Goal: Information Seeking & Learning: Learn about a topic

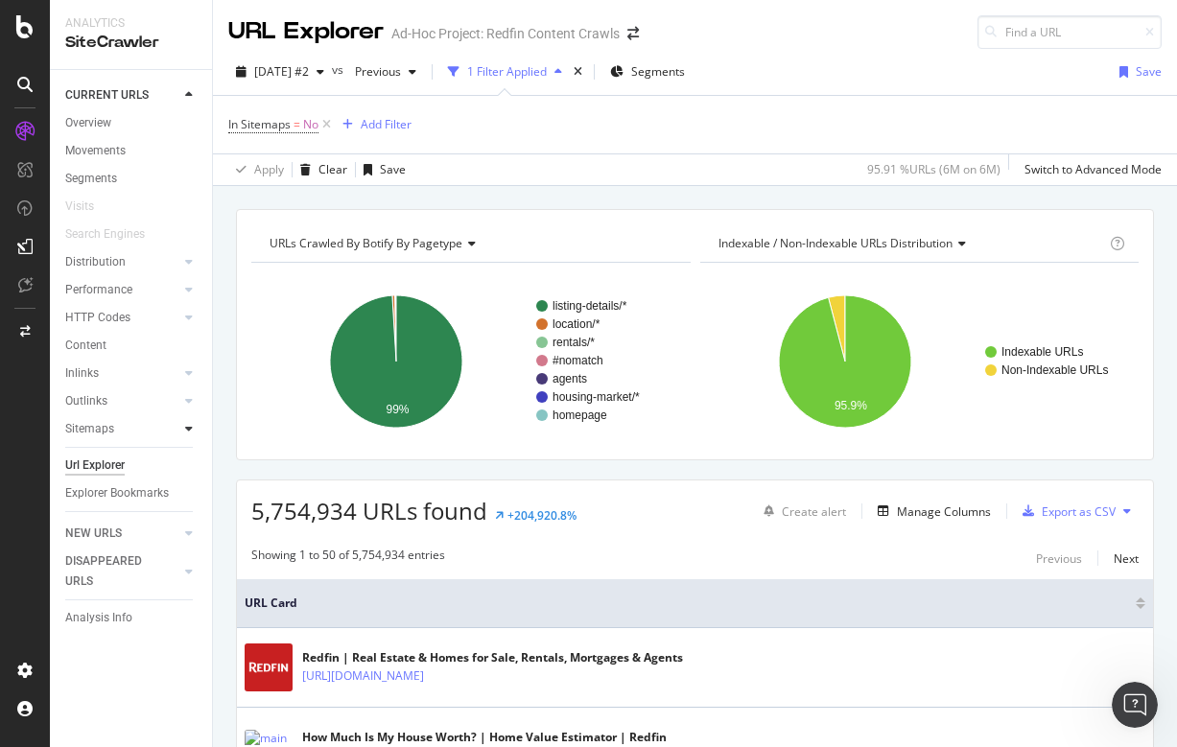
click at [182, 427] on div at bounding box center [188, 428] width 19 height 19
click at [88, 482] on div "Insights" at bounding box center [94, 485] width 41 height 20
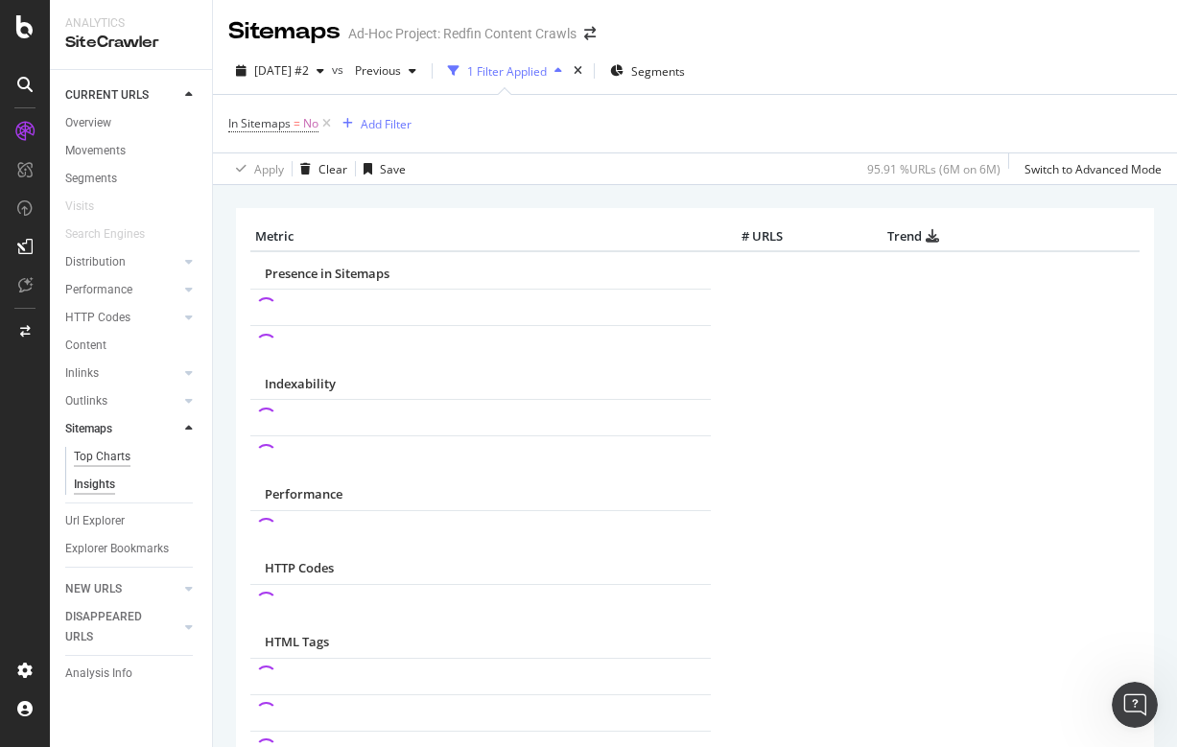
click at [120, 454] on div "Top Charts" at bounding box center [102, 457] width 57 height 20
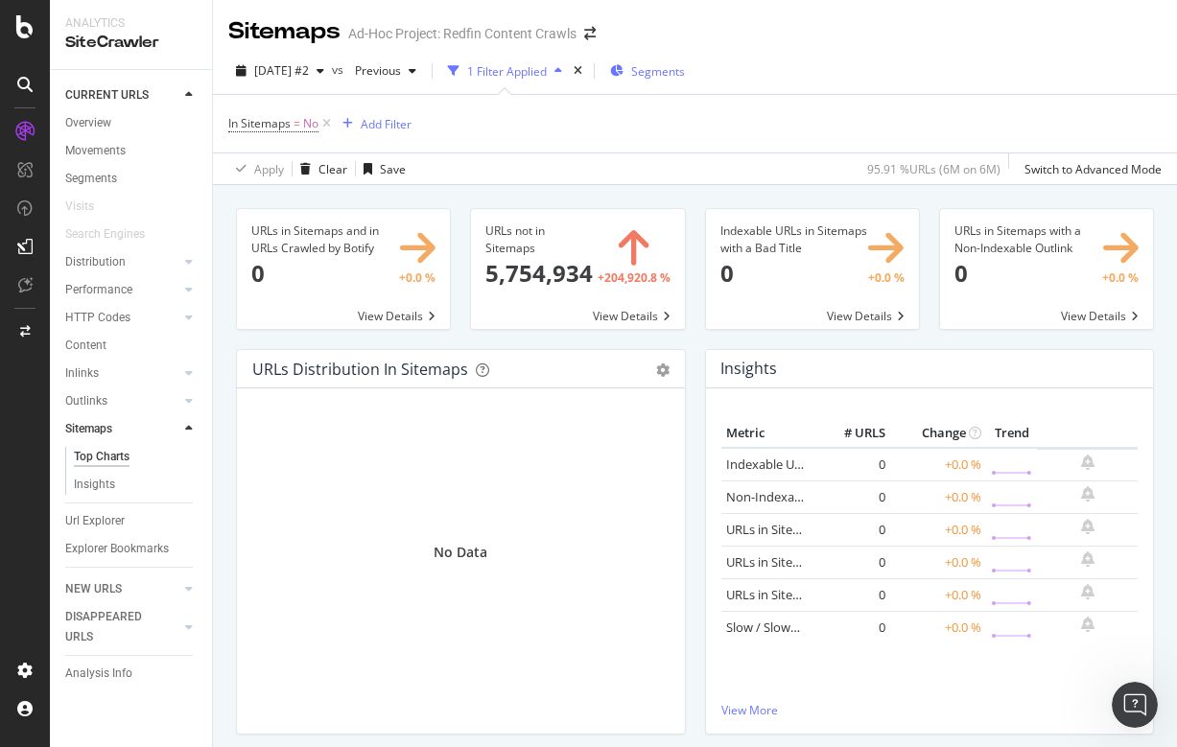
click at [685, 69] on span "Segments" at bounding box center [658, 71] width 54 height 16
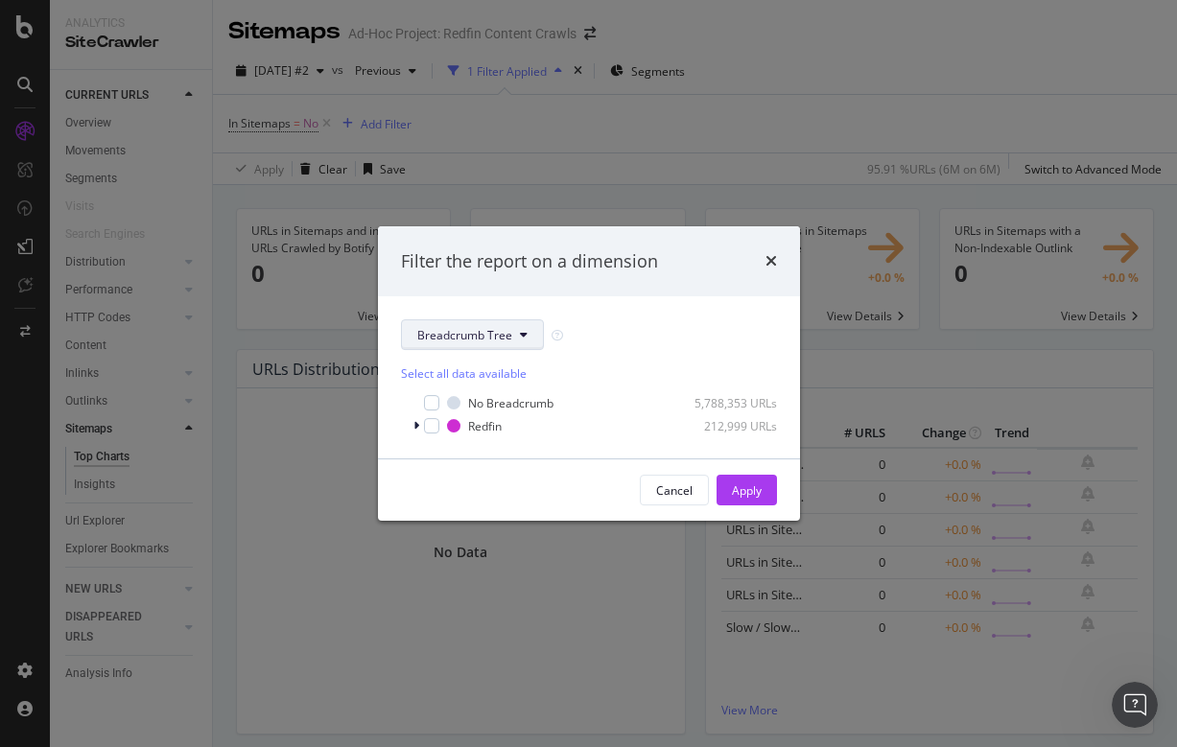
click at [471, 345] on button "Breadcrumb Tree" at bounding box center [472, 334] width 143 height 31
click at [457, 402] on span "pagetype" at bounding box center [479, 403] width 124 height 17
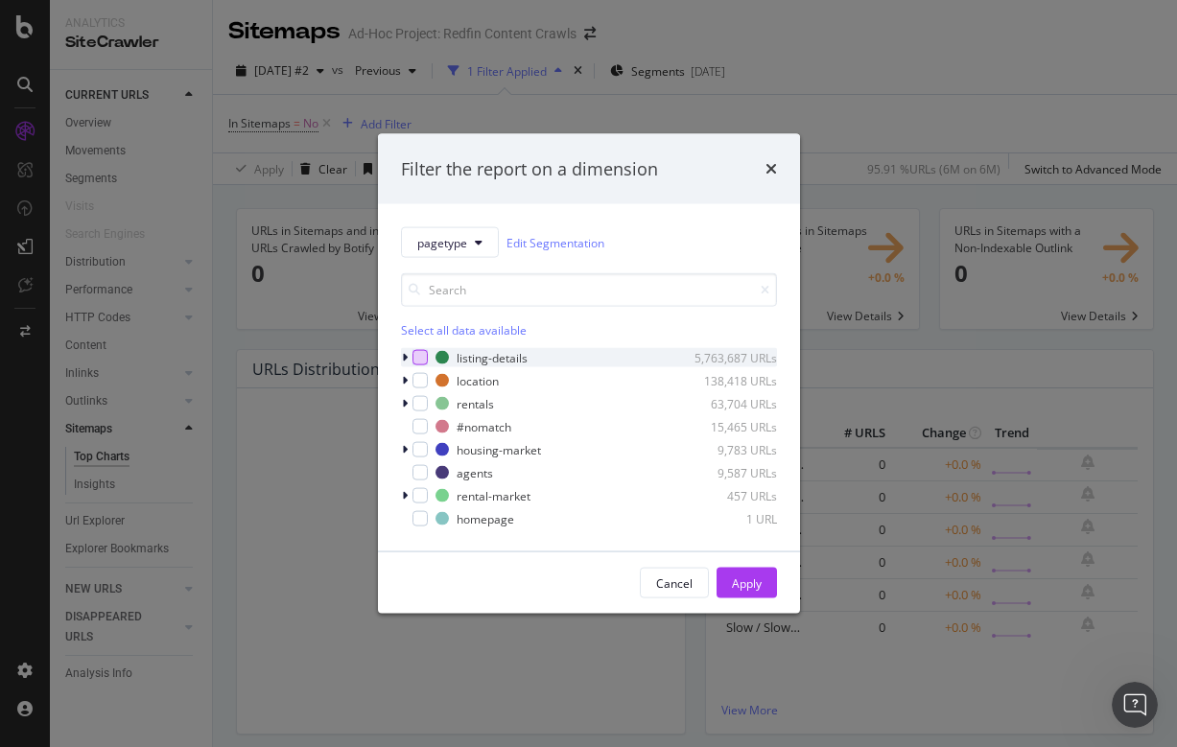
click at [420, 357] on div "modal" at bounding box center [420, 357] width 15 height 15
click at [758, 578] on div "Apply" at bounding box center [747, 583] width 30 height 16
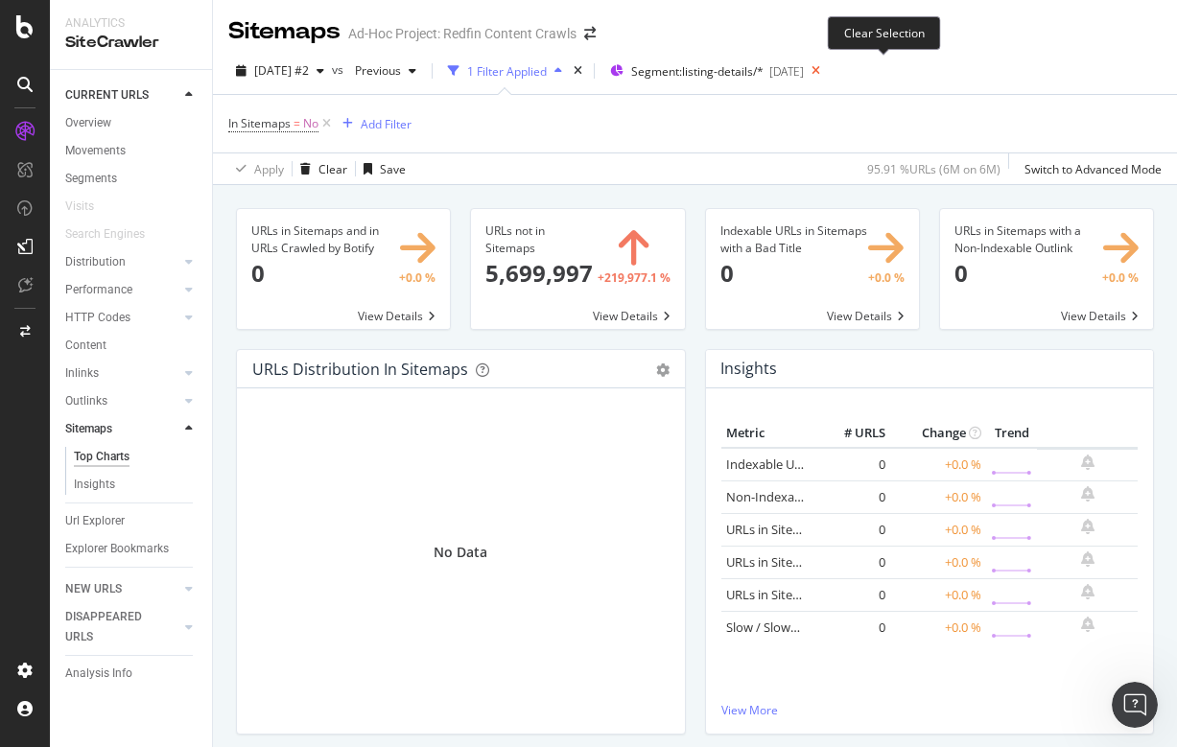
click at [828, 71] on icon at bounding box center [816, 71] width 24 height 27
click at [187, 371] on icon at bounding box center [189, 373] width 8 height 12
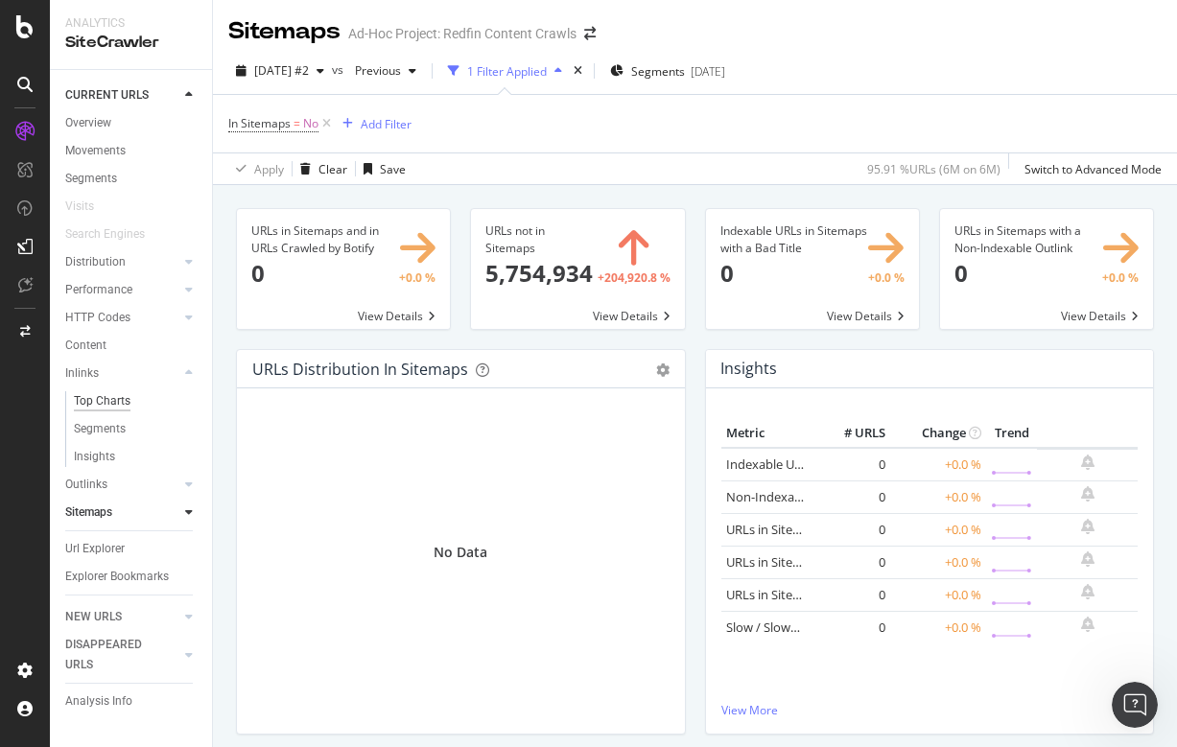
click at [118, 399] on div "Top Charts" at bounding box center [102, 401] width 57 height 20
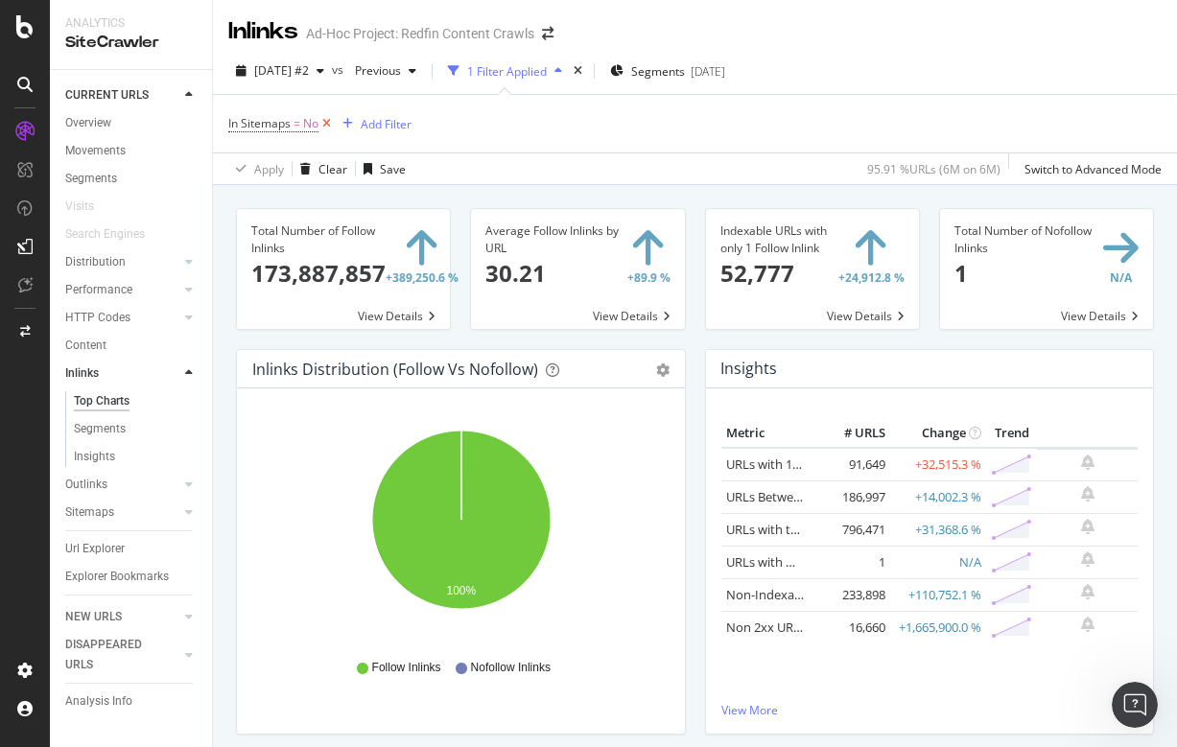
click at [325, 119] on icon at bounding box center [327, 123] width 16 height 19
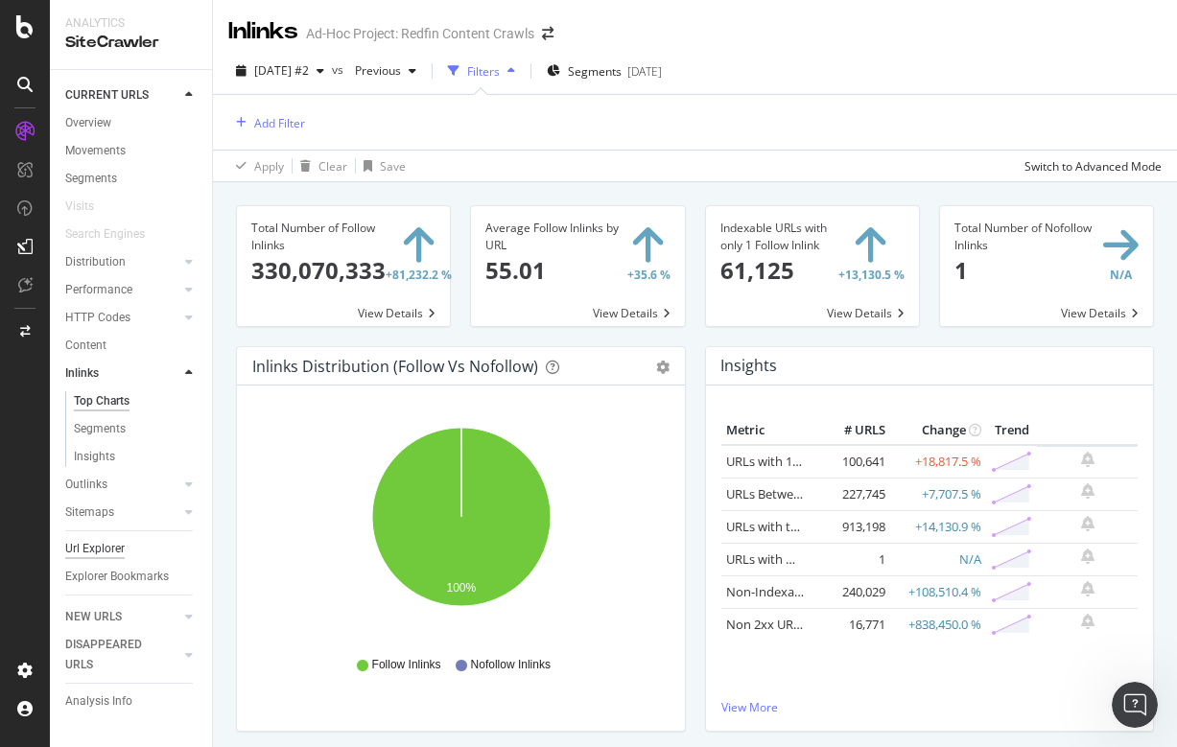
click at [103, 539] on div "Url Explorer" at bounding box center [94, 549] width 59 height 20
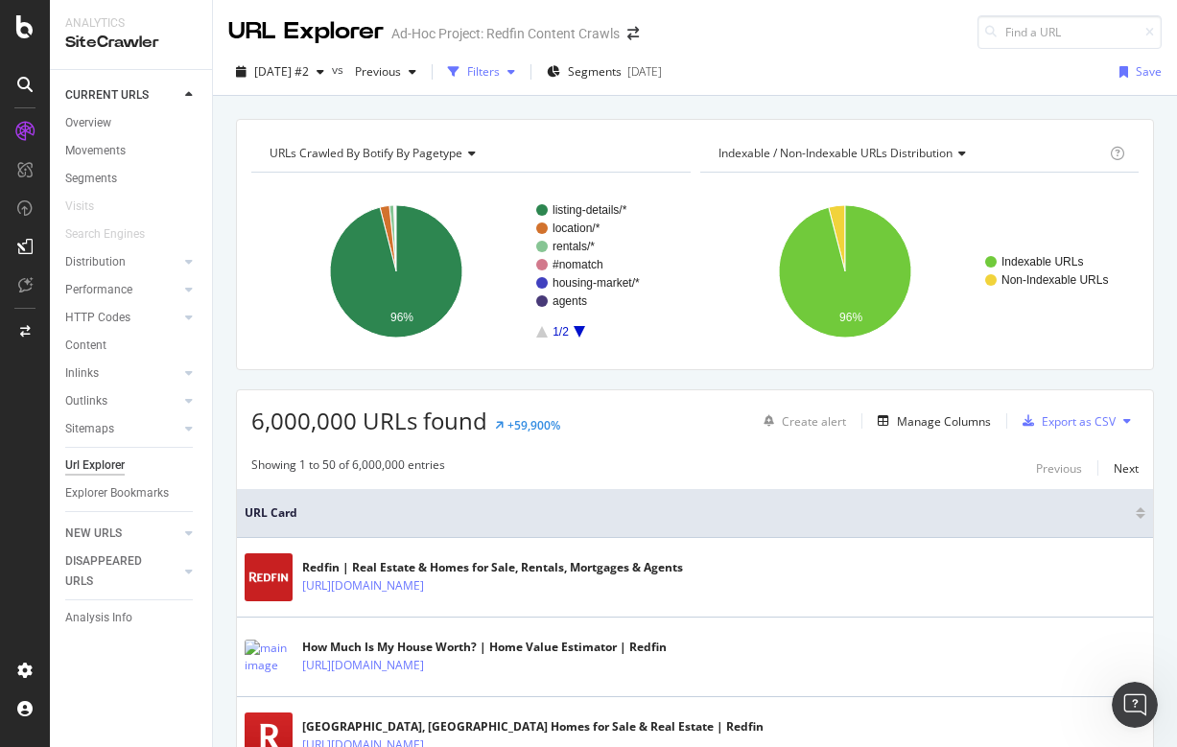
click at [500, 69] on div "Filters" at bounding box center [483, 71] width 33 height 16
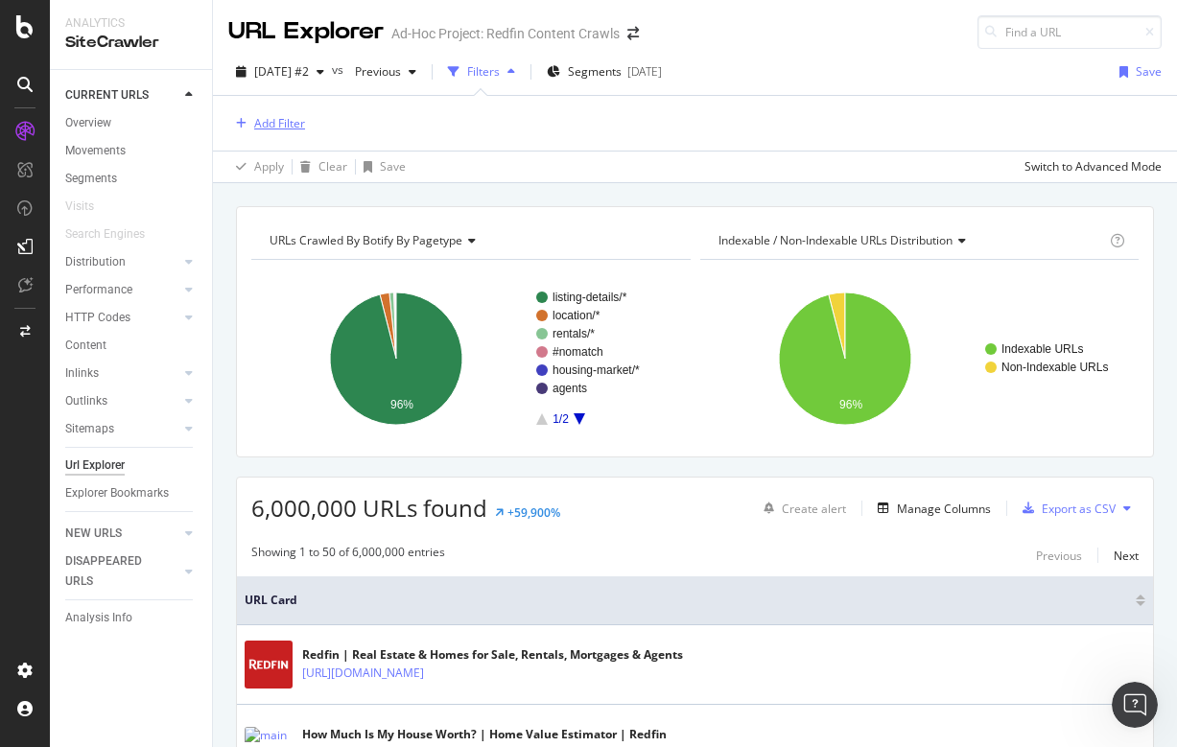
click at [272, 132] on div "Add Filter" at bounding box center [266, 123] width 77 height 21
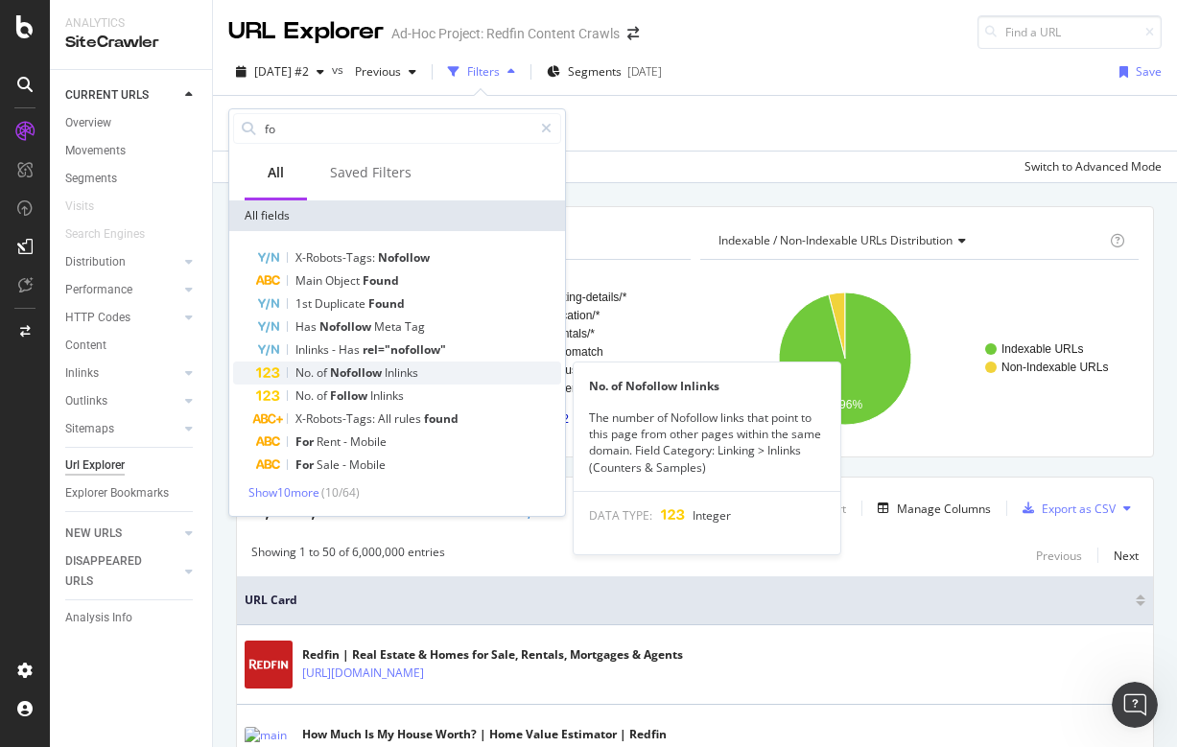
type input "fo"
click at [358, 371] on span "Nofollow" at bounding box center [357, 373] width 55 height 16
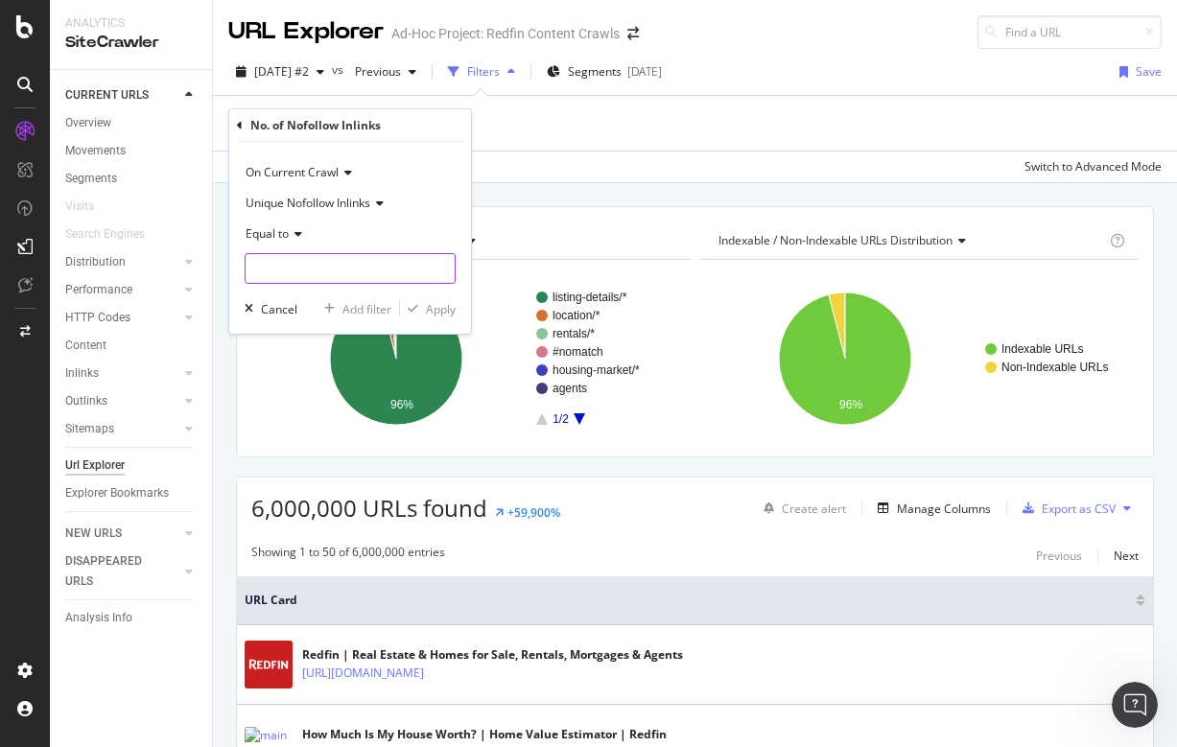
click at [339, 267] on input "number" at bounding box center [350, 268] width 211 height 31
click at [425, 272] on input "number" at bounding box center [350, 268] width 211 height 31
click at [369, 267] on input "number" at bounding box center [350, 268] width 211 height 31
click at [546, 144] on div "Add Filter" at bounding box center [695, 123] width 934 height 55
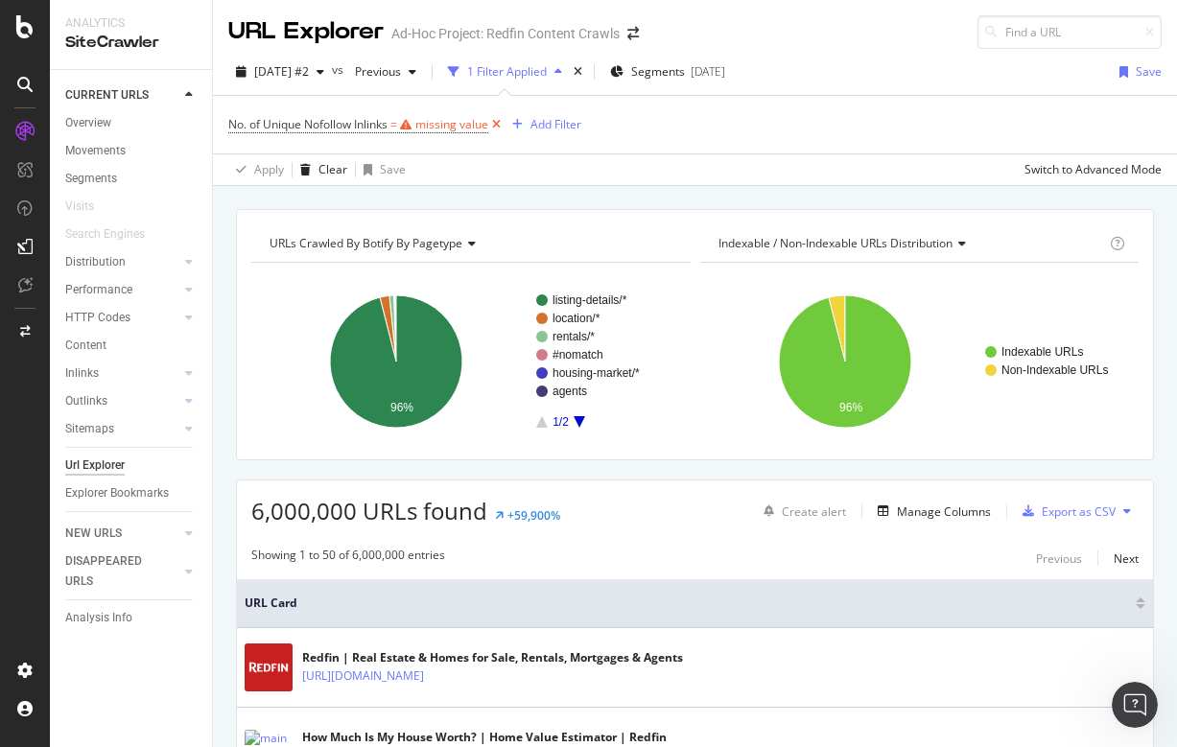
click at [505, 120] on icon at bounding box center [496, 124] width 16 height 19
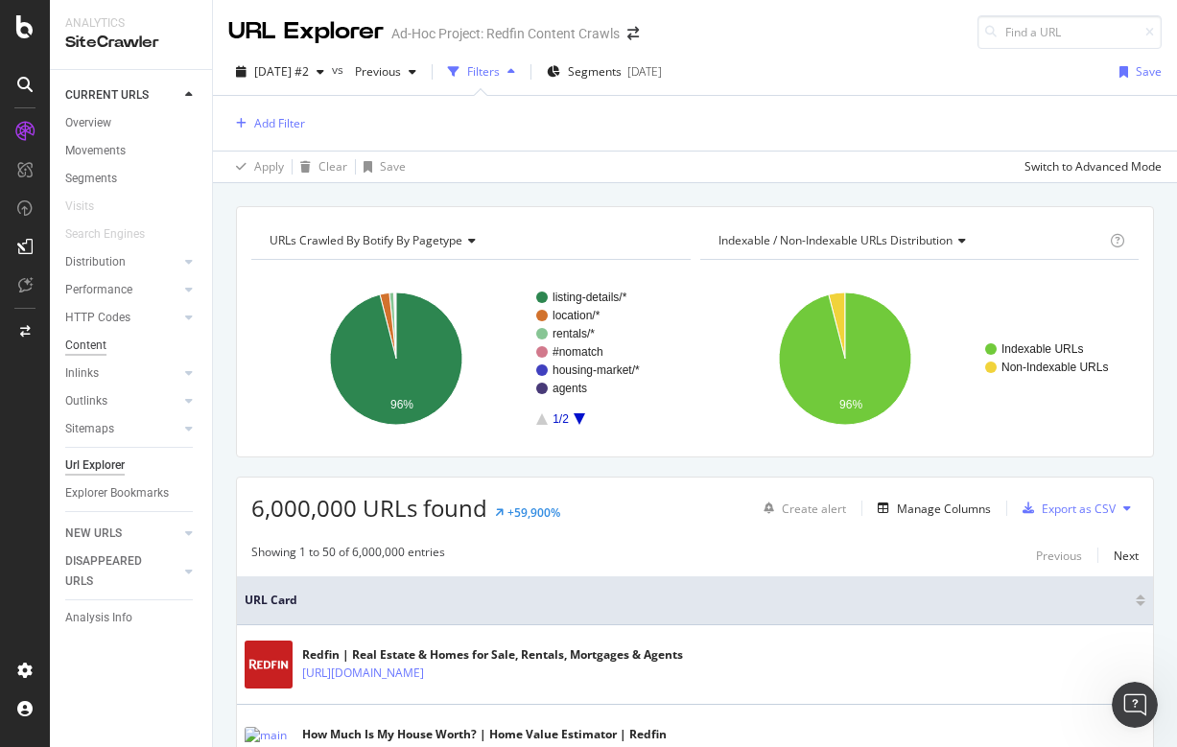
click at [83, 346] on div "Content" at bounding box center [85, 346] width 41 height 20
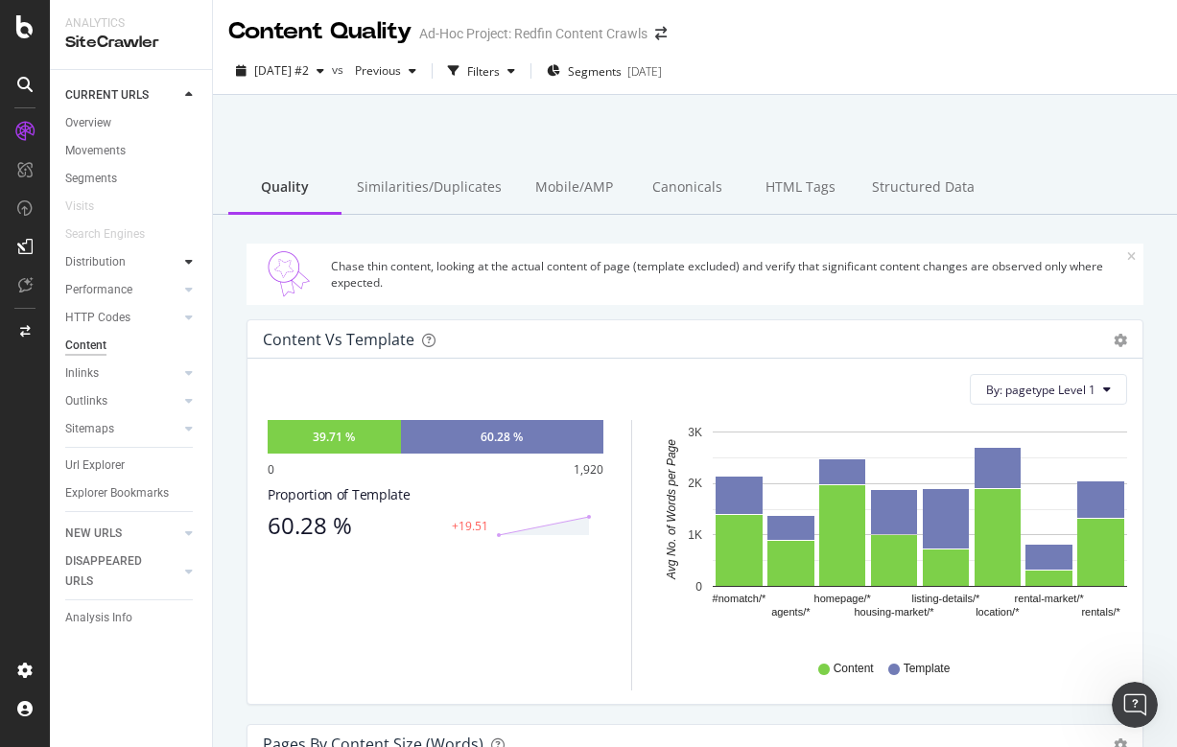
click at [184, 260] on div at bounding box center [188, 261] width 19 height 19
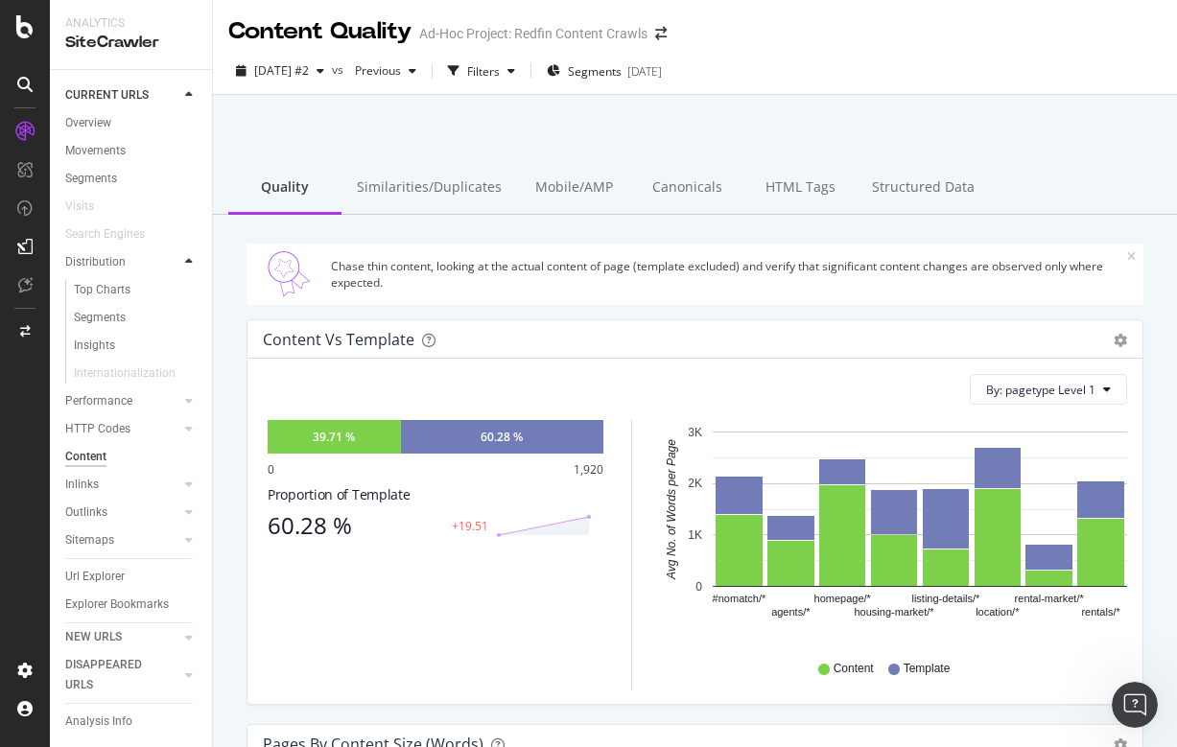
click at [184, 260] on div at bounding box center [188, 261] width 19 height 19
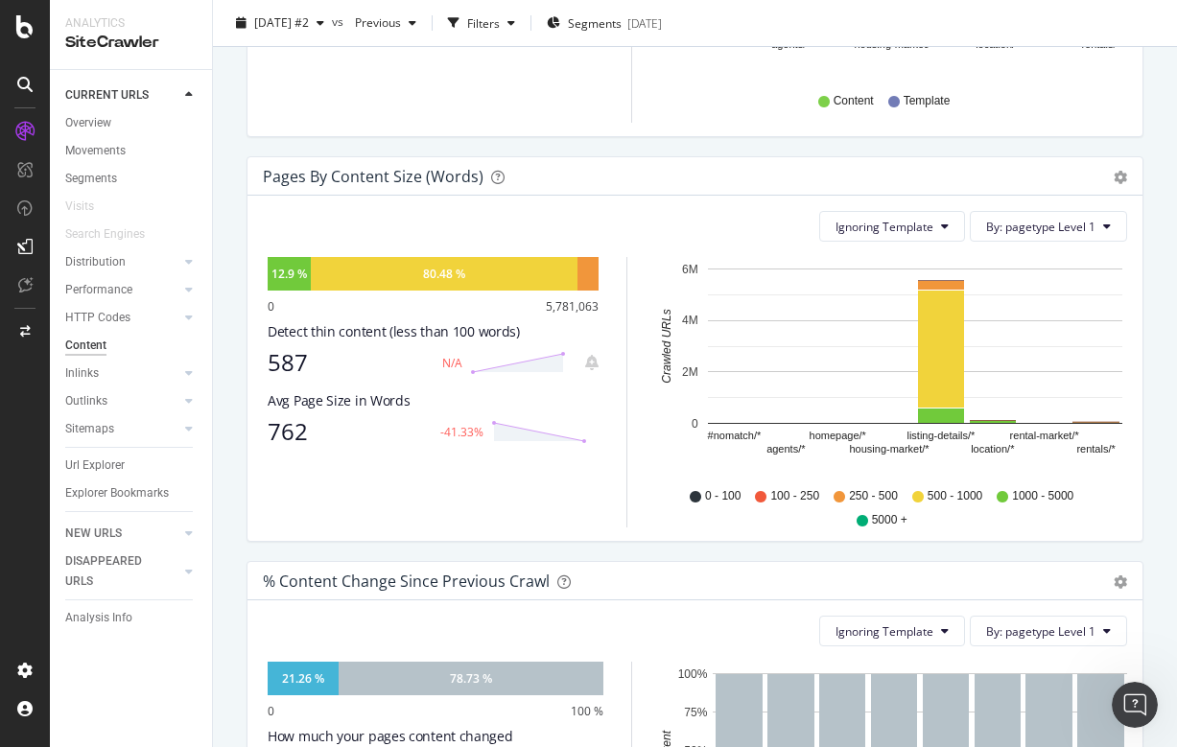
scroll to position [520, 0]
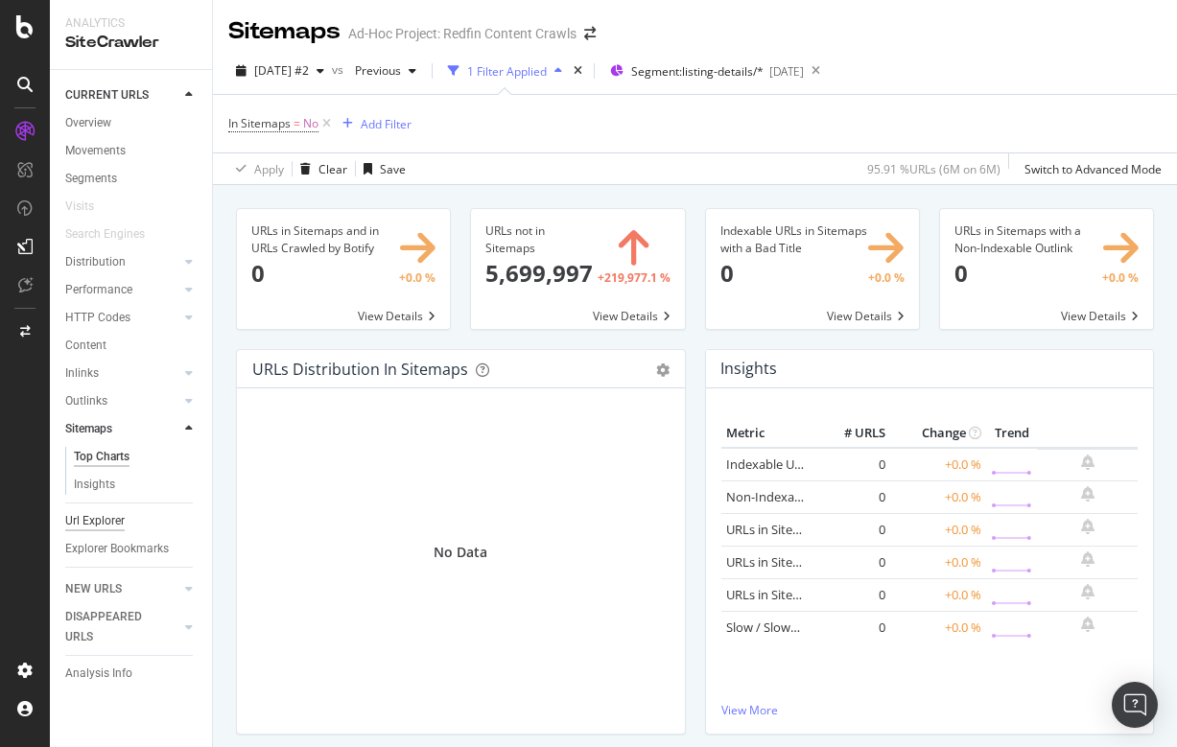
click at [100, 511] on div "Url Explorer" at bounding box center [94, 521] width 59 height 20
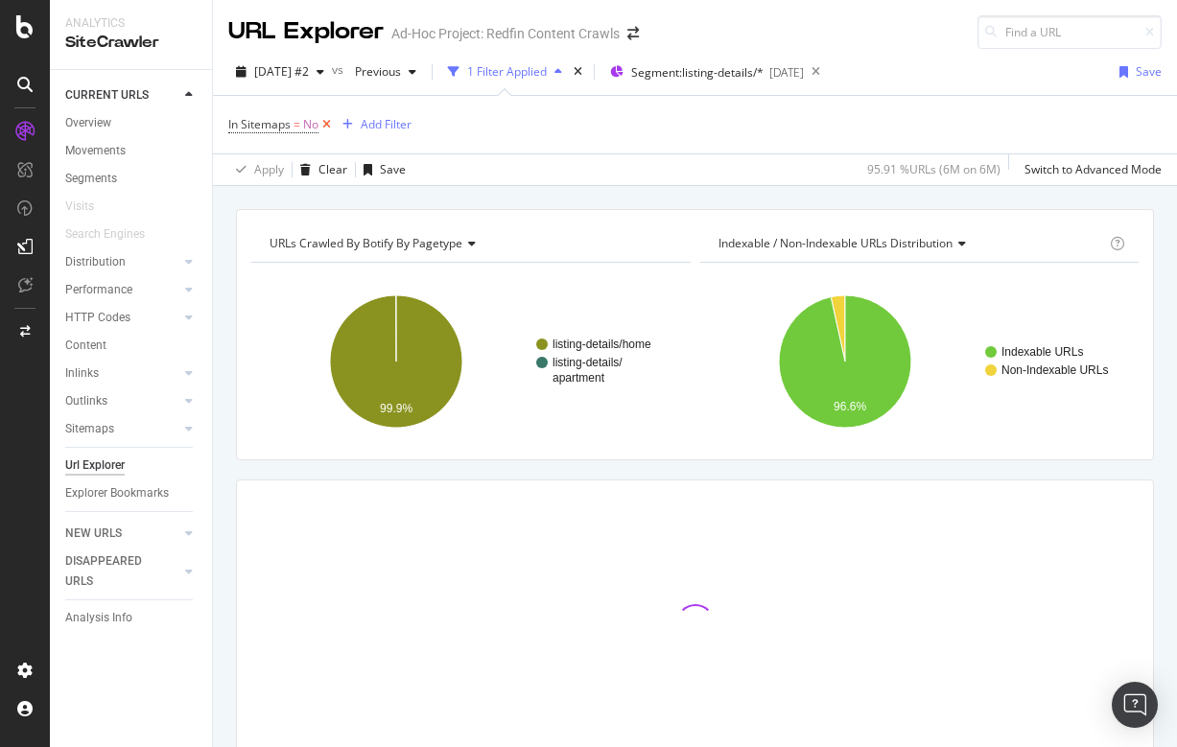
click at [328, 122] on icon at bounding box center [327, 124] width 16 height 19
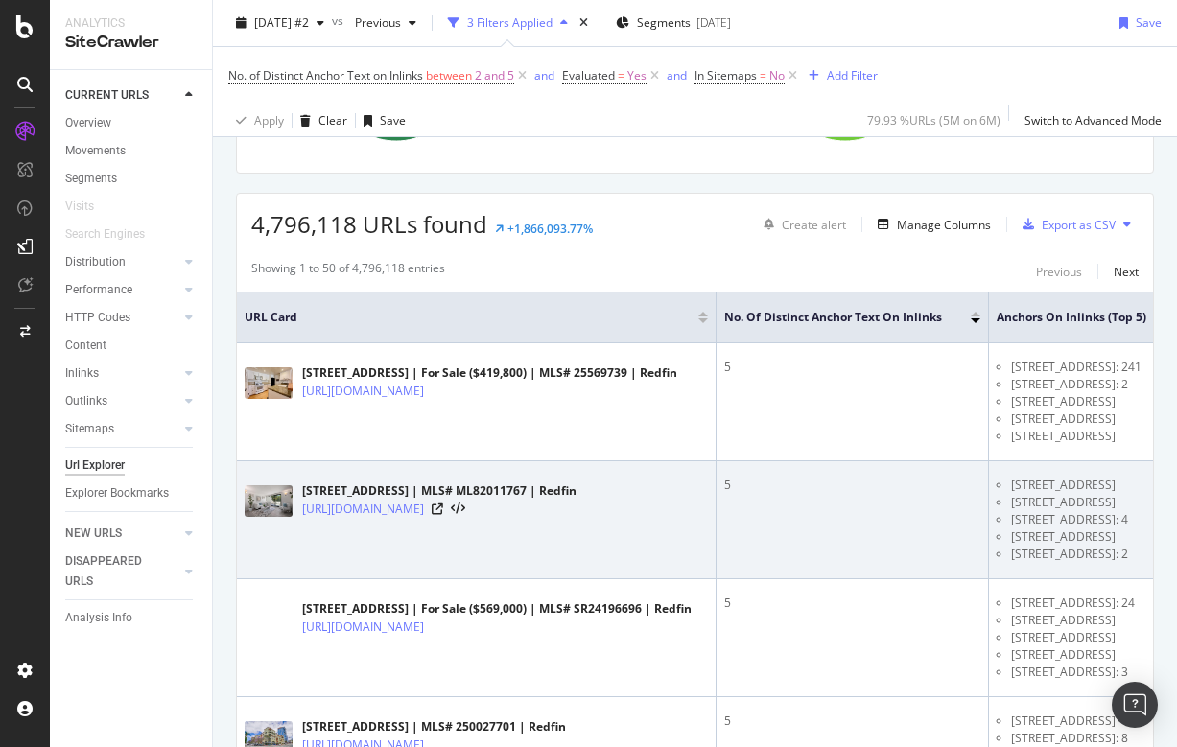
scroll to position [302, 0]
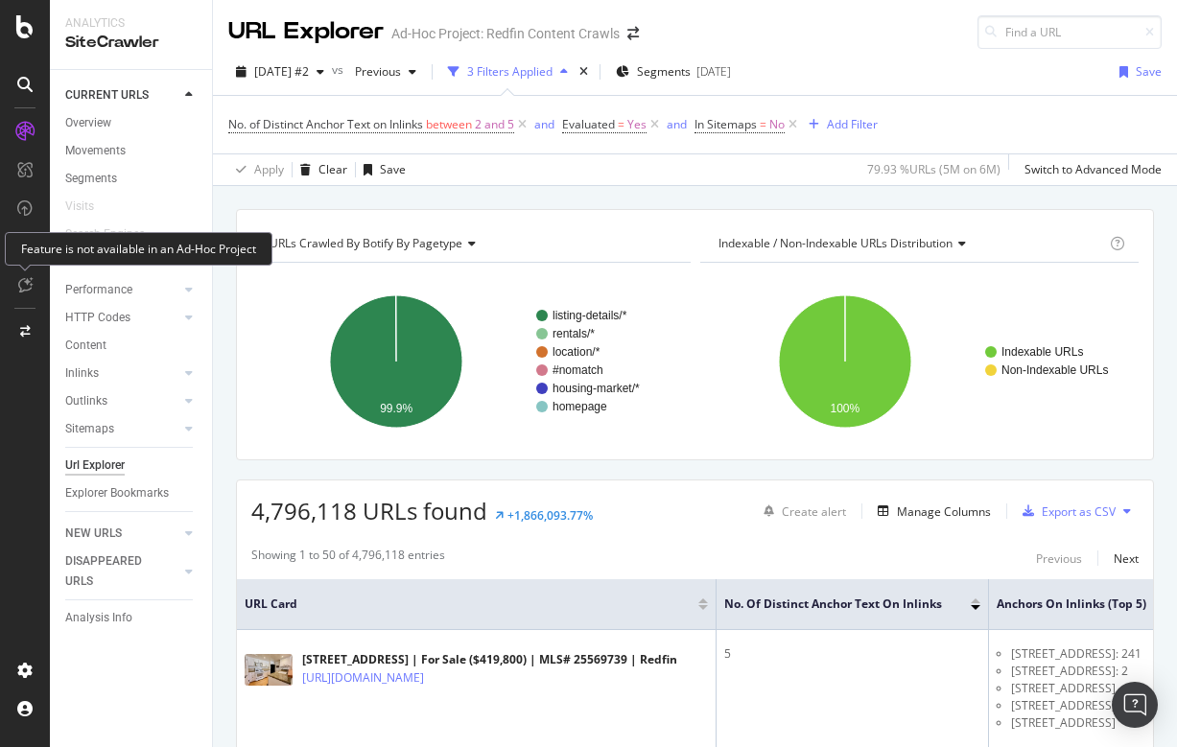
click at [22, 284] on icon at bounding box center [25, 284] width 14 height 15
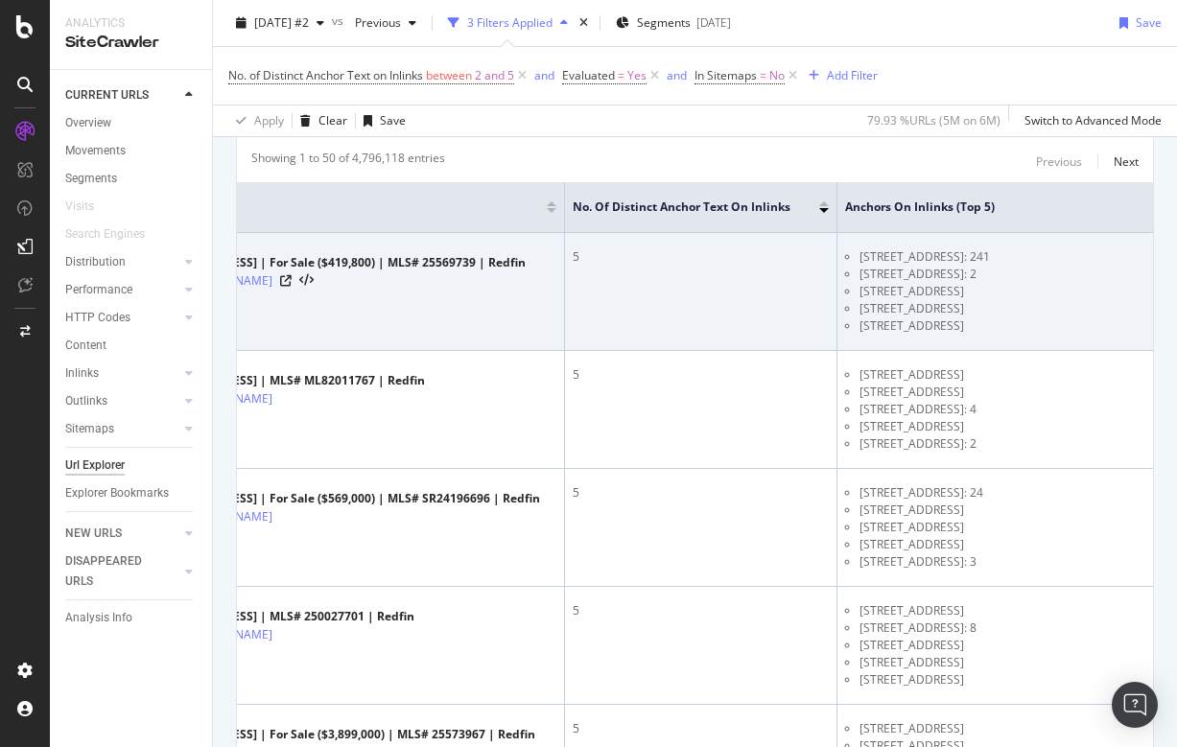
scroll to position [0, 170]
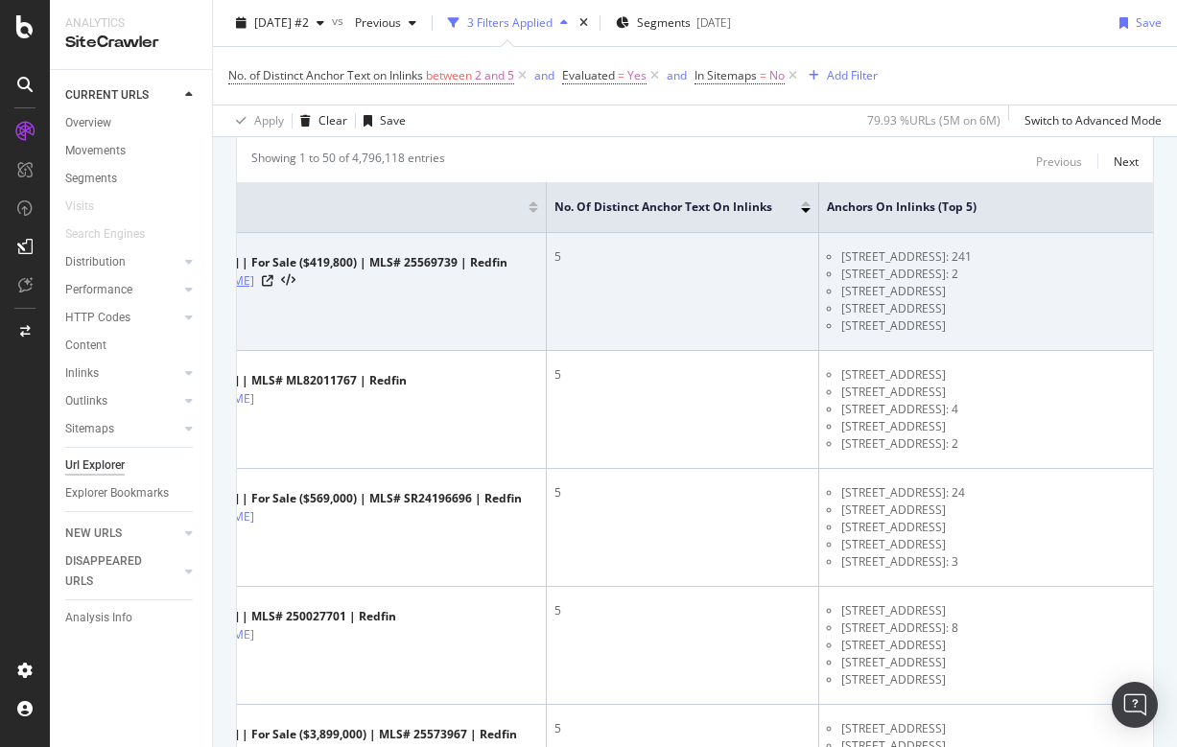
click at [254, 289] on link "https://www.redfin.com/CA/Canoga-Park/7025-Glade-Ave-91303/unit-5/home/3094523" at bounding box center [193, 281] width 122 height 19
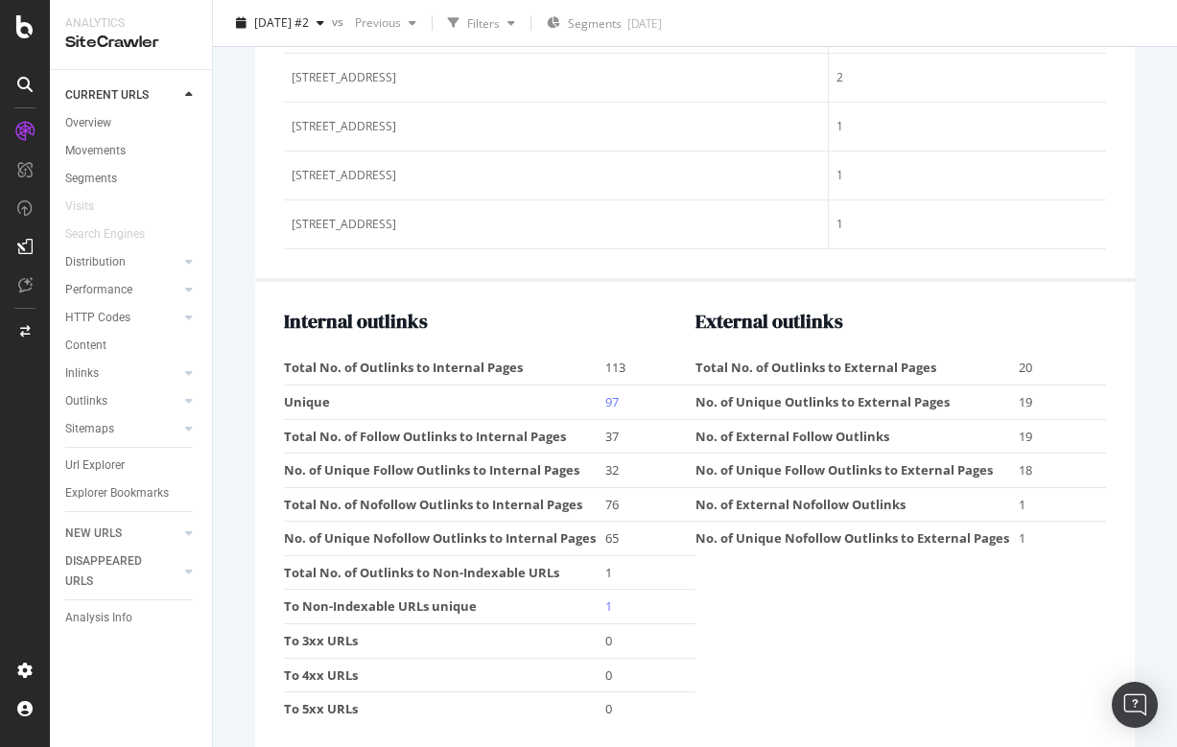
scroll to position [2711, 0]
click at [609, 394] on link "97" at bounding box center [611, 402] width 13 height 17
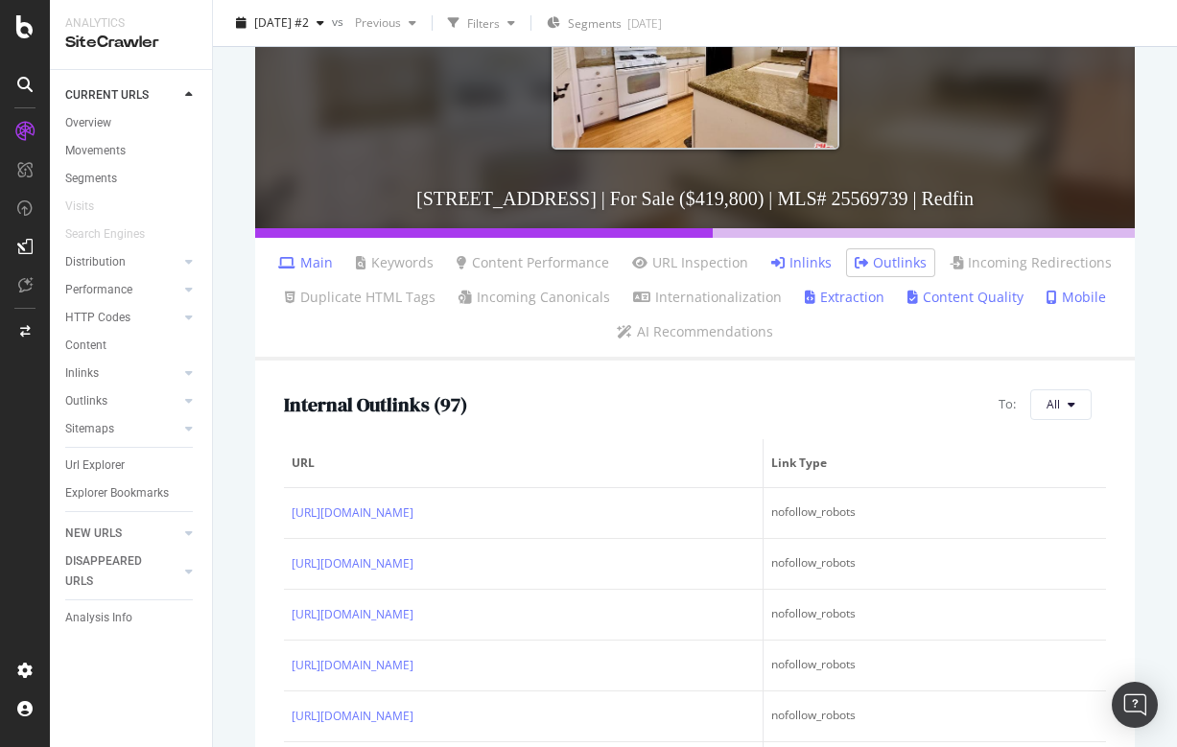
scroll to position [288, 0]
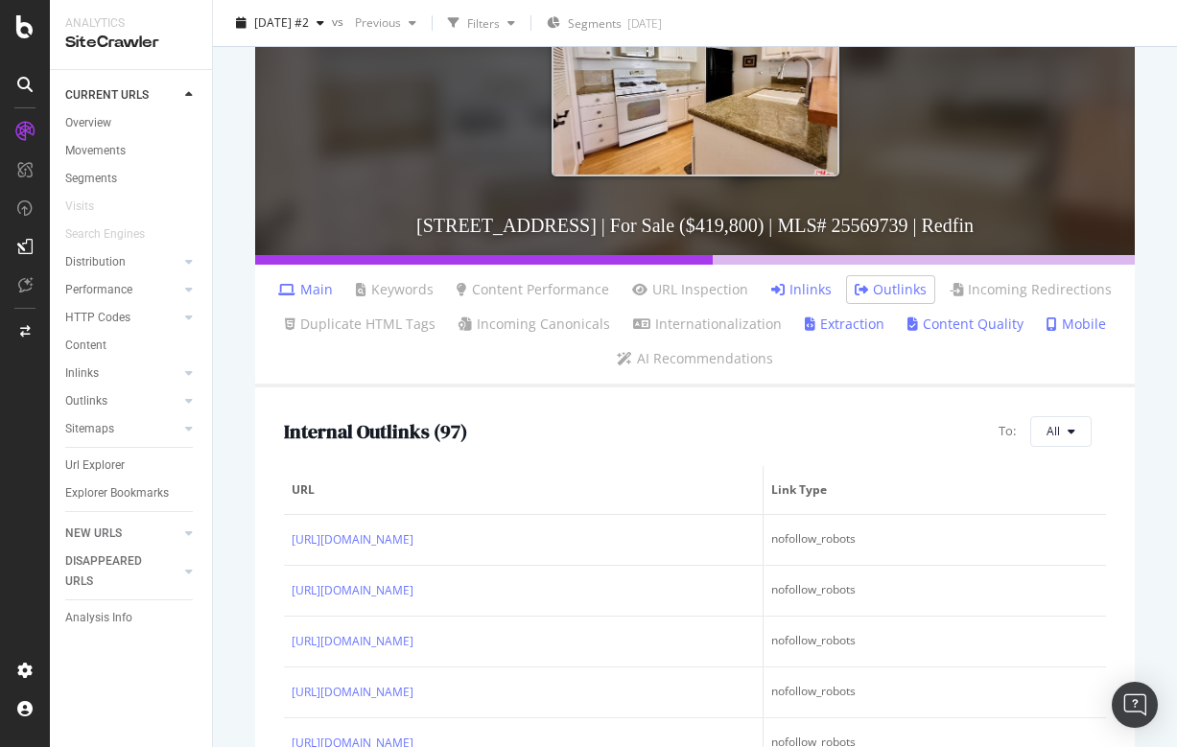
click at [817, 286] on link "Inlinks" at bounding box center [801, 289] width 60 height 19
